Goal: Task Accomplishment & Management: Use online tool/utility

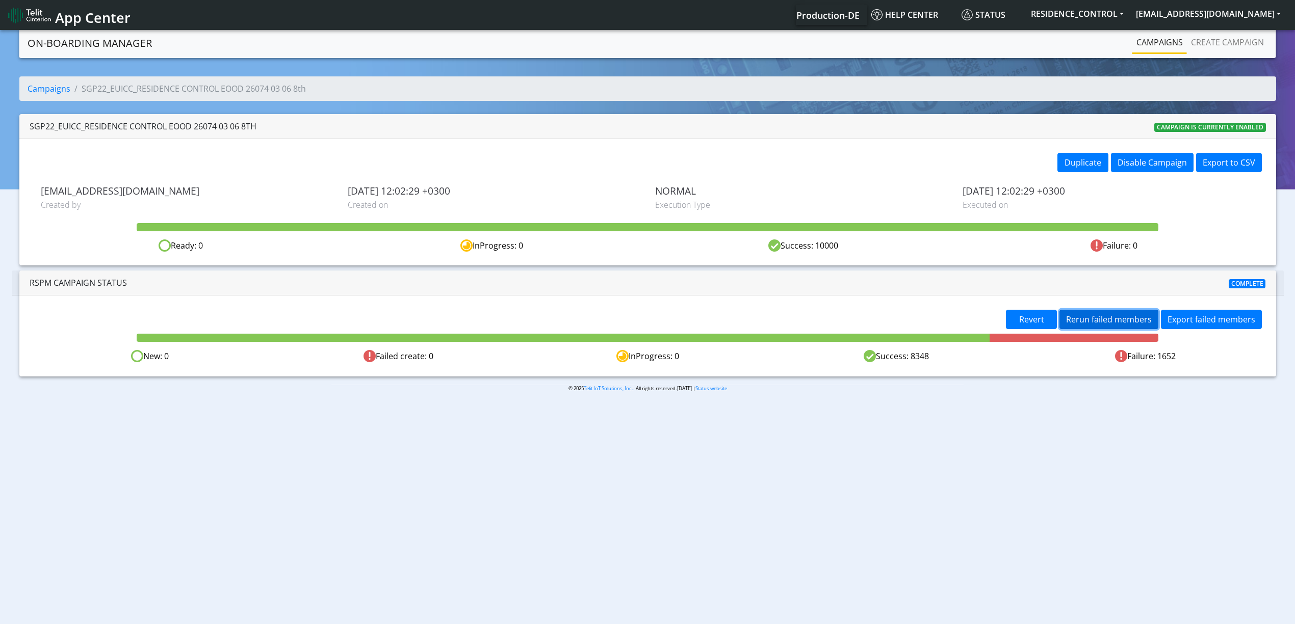
click at [1129, 325] on span "Rerun failed members" at bounding box center [1109, 319] width 86 height 11
click at [1124, 316] on span "Rerun failed members" at bounding box center [1109, 319] width 86 height 11
click at [1097, 314] on span "Rerun failed members" at bounding box center [1109, 319] width 86 height 11
click at [1081, 317] on span "Rerun failed members" at bounding box center [1109, 319] width 86 height 11
click at [1100, 312] on button "Rerun failed members" at bounding box center [1108, 319] width 99 height 19
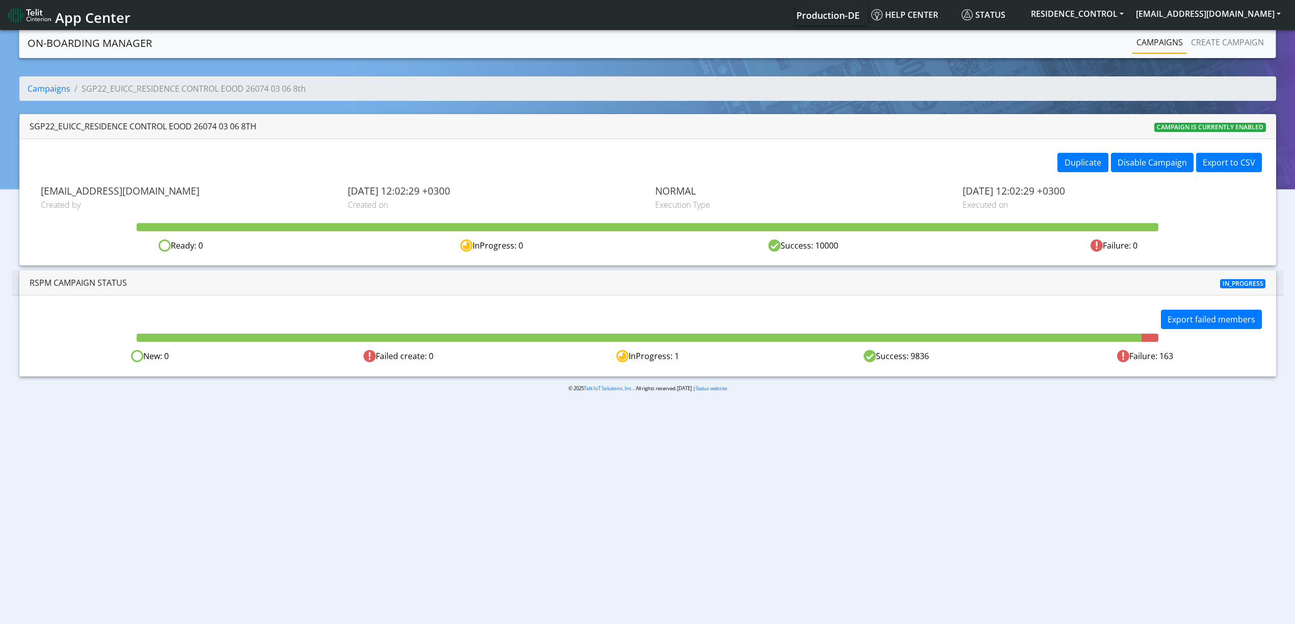
click at [398, 577] on body "App Center Production-DE Help center Status RESIDENCE_CONTROL [EMAIL_ADDRESS][D…" at bounding box center [647, 328] width 1295 height 600
click at [1120, 326] on button "Rerun failed members" at bounding box center [1108, 319] width 99 height 19
click at [1100, 318] on span "Rerun failed members" at bounding box center [1109, 319] width 86 height 11
click at [1093, 318] on span "Rerun failed members" at bounding box center [1109, 319] width 86 height 11
drag, startPoint x: 905, startPoint y: 506, endPoint x: 890, endPoint y: 503, distance: 15.7
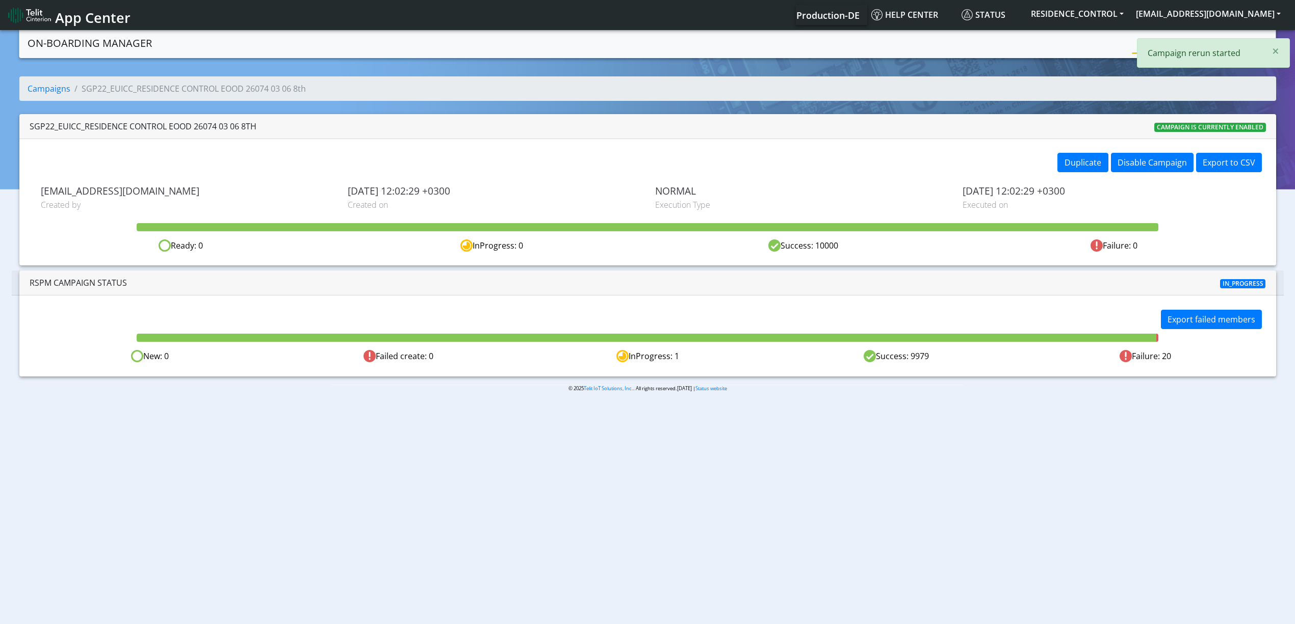
click at [898, 506] on body "App Center Production-DE Help center Status RESIDENCE_CONTROL [EMAIL_ADDRESS][D…" at bounding box center [647, 328] width 1295 height 600
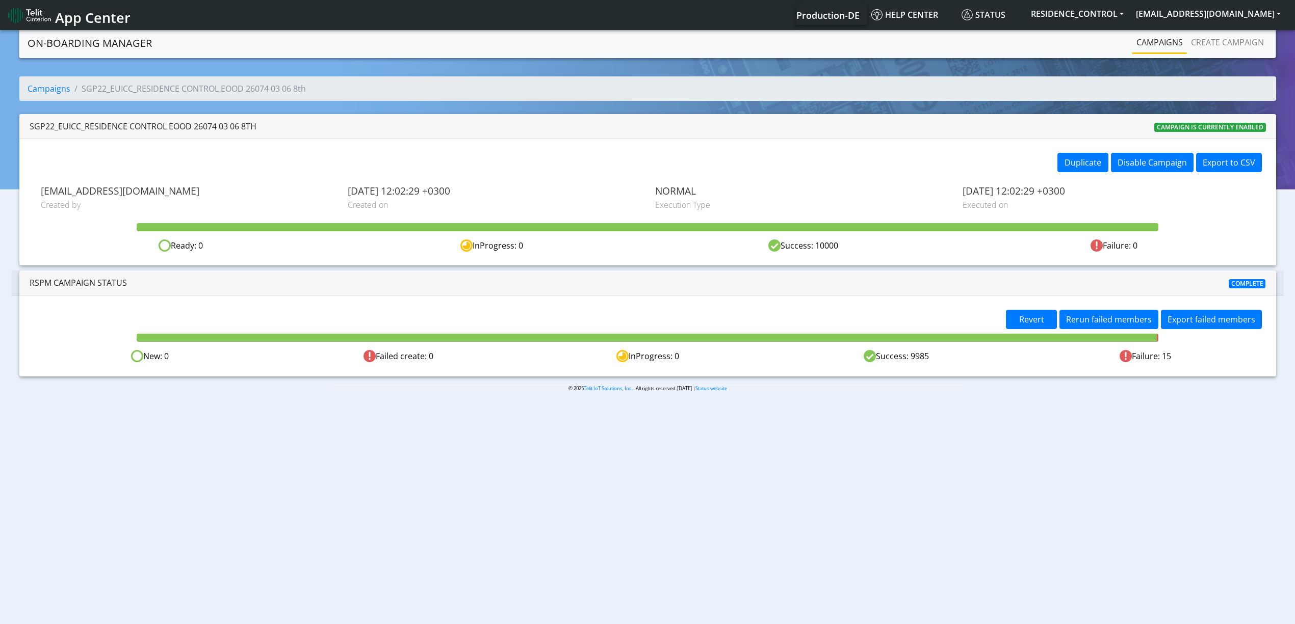
click at [952, 470] on body "App Center Production-DE Help center Status RESIDENCE_CONTROL [EMAIL_ADDRESS][D…" at bounding box center [647, 328] width 1295 height 600
click at [1120, 319] on span "Rerun failed members" at bounding box center [1109, 319] width 86 height 11
click at [743, 480] on body "App Center Production-DE Help center Status RESIDENCE_CONTROL [EMAIL_ADDRESS][D…" at bounding box center [647, 328] width 1295 height 600
click at [1112, 325] on span "Rerun failed members" at bounding box center [1109, 319] width 86 height 11
click at [948, 438] on body "App Center Production-DE Help center Status RESIDENCE_CONTROL [EMAIL_ADDRESS][D…" at bounding box center [647, 328] width 1295 height 600
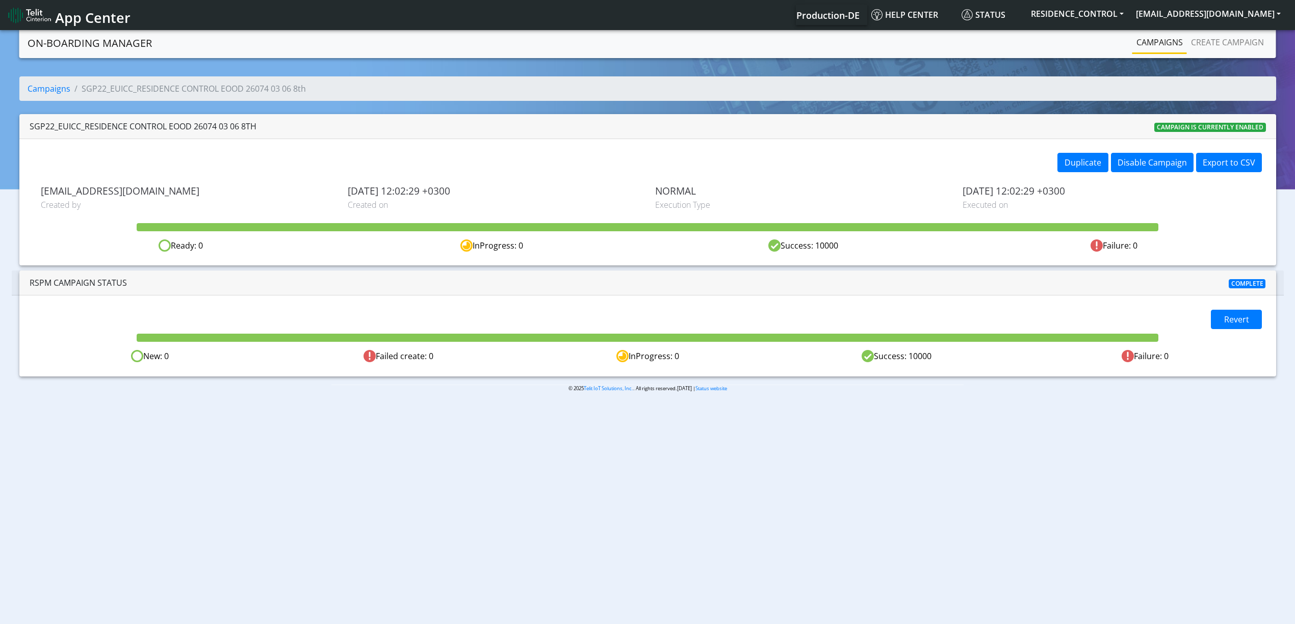
click at [1153, 45] on link "Campaigns" at bounding box center [1159, 42] width 55 height 20
